Goal: Task Accomplishment & Management: Use online tool/utility

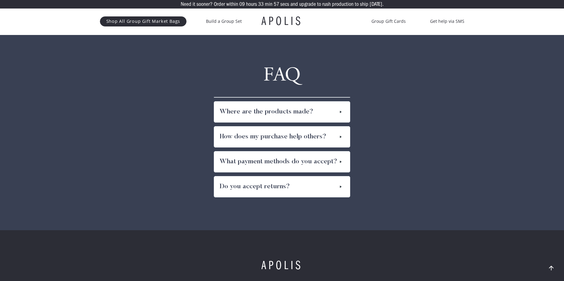
scroll to position [3291, 0]
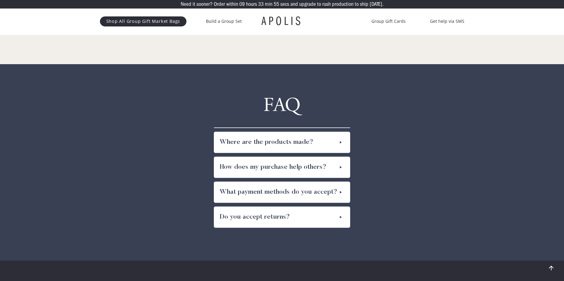
click at [340, 162] on img at bounding box center [340, 167] width 7 height 10
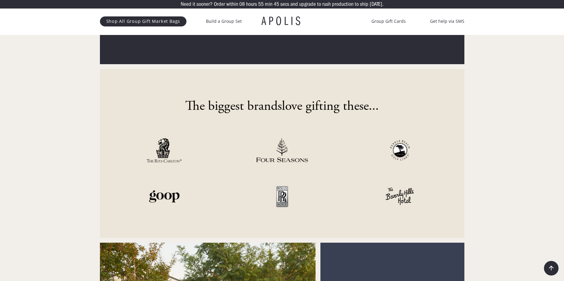
scroll to position [2004, 0]
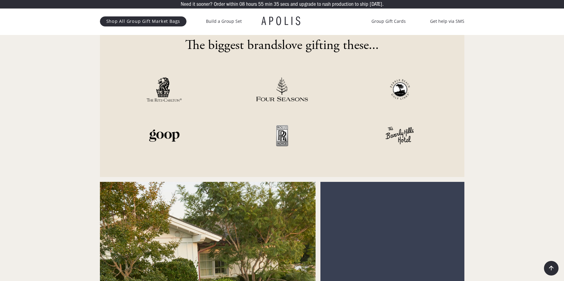
click at [393, 124] on img at bounding box center [400, 135] width 36 height 24
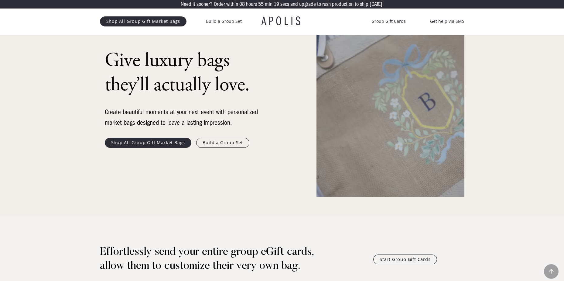
scroll to position [0, 0]
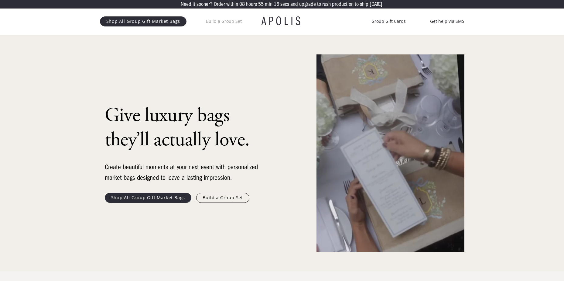
click at [222, 21] on link "Build a Group Set" at bounding box center [224, 21] width 36 height 7
